Goal: Transaction & Acquisition: Book appointment/travel/reservation

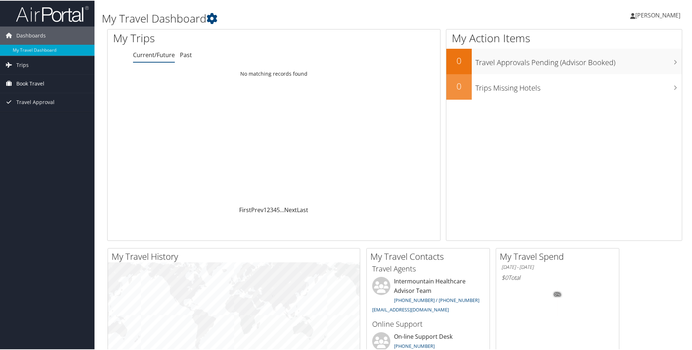
click at [33, 79] on span "Book Travel" at bounding box center [30, 83] width 28 height 18
click at [40, 121] on link "Book/Manage Online Trips" at bounding box center [47, 119] width 95 height 11
click at [46, 116] on link "Book/Manage Online Trips" at bounding box center [47, 119] width 95 height 11
click at [24, 80] on span "Book Travel" at bounding box center [30, 83] width 28 height 18
click at [28, 119] on link "Book/Manage Online Trips" at bounding box center [47, 119] width 95 height 11
